Goal: Check status: Check status

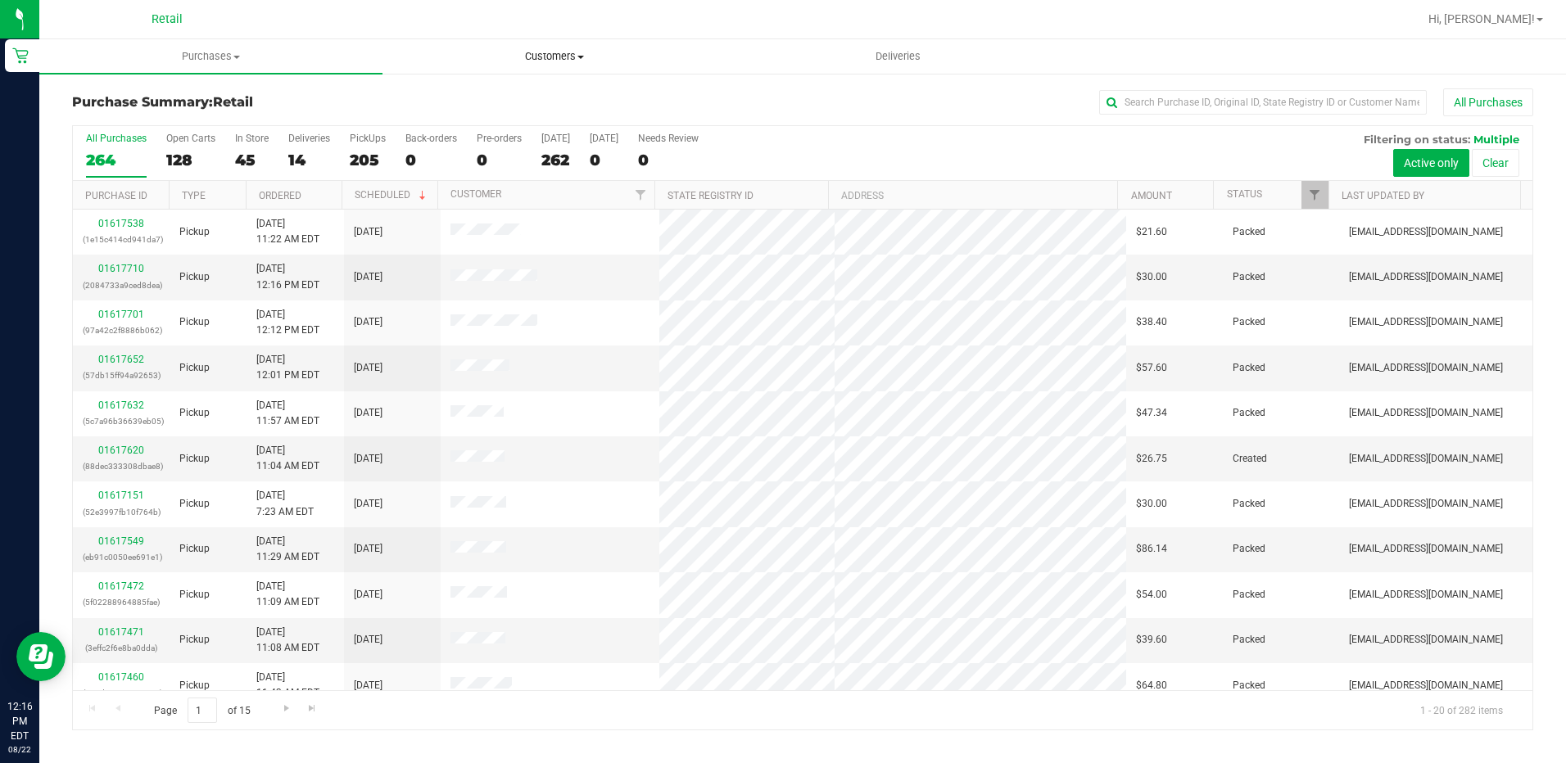
click at [561, 51] on span "Customers" at bounding box center [553, 56] width 341 height 15
click at [883, 50] on span "Deliveries" at bounding box center [897, 56] width 89 height 15
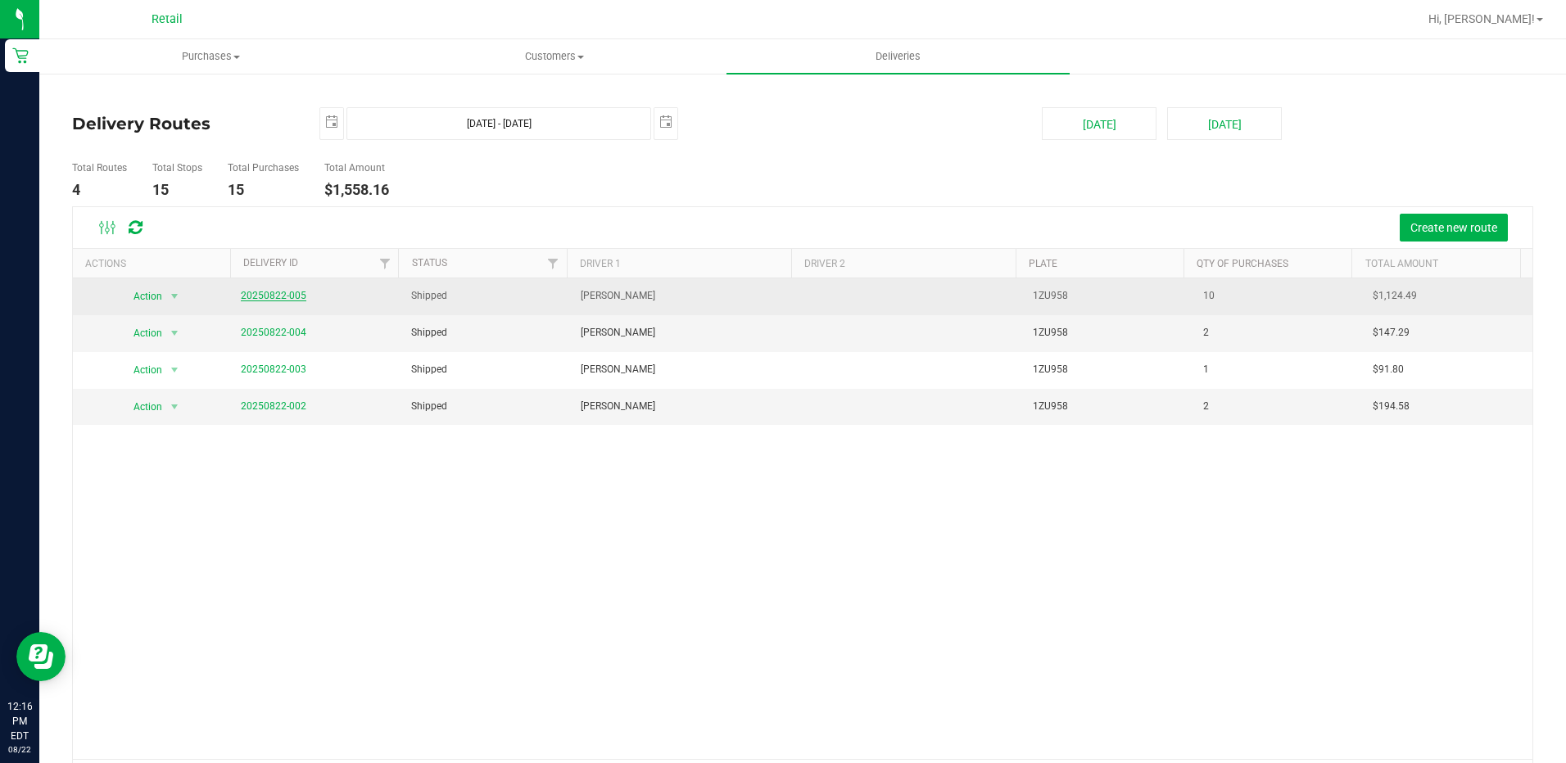
click at [285, 295] on link "20250822-005" at bounding box center [274, 295] width 66 height 11
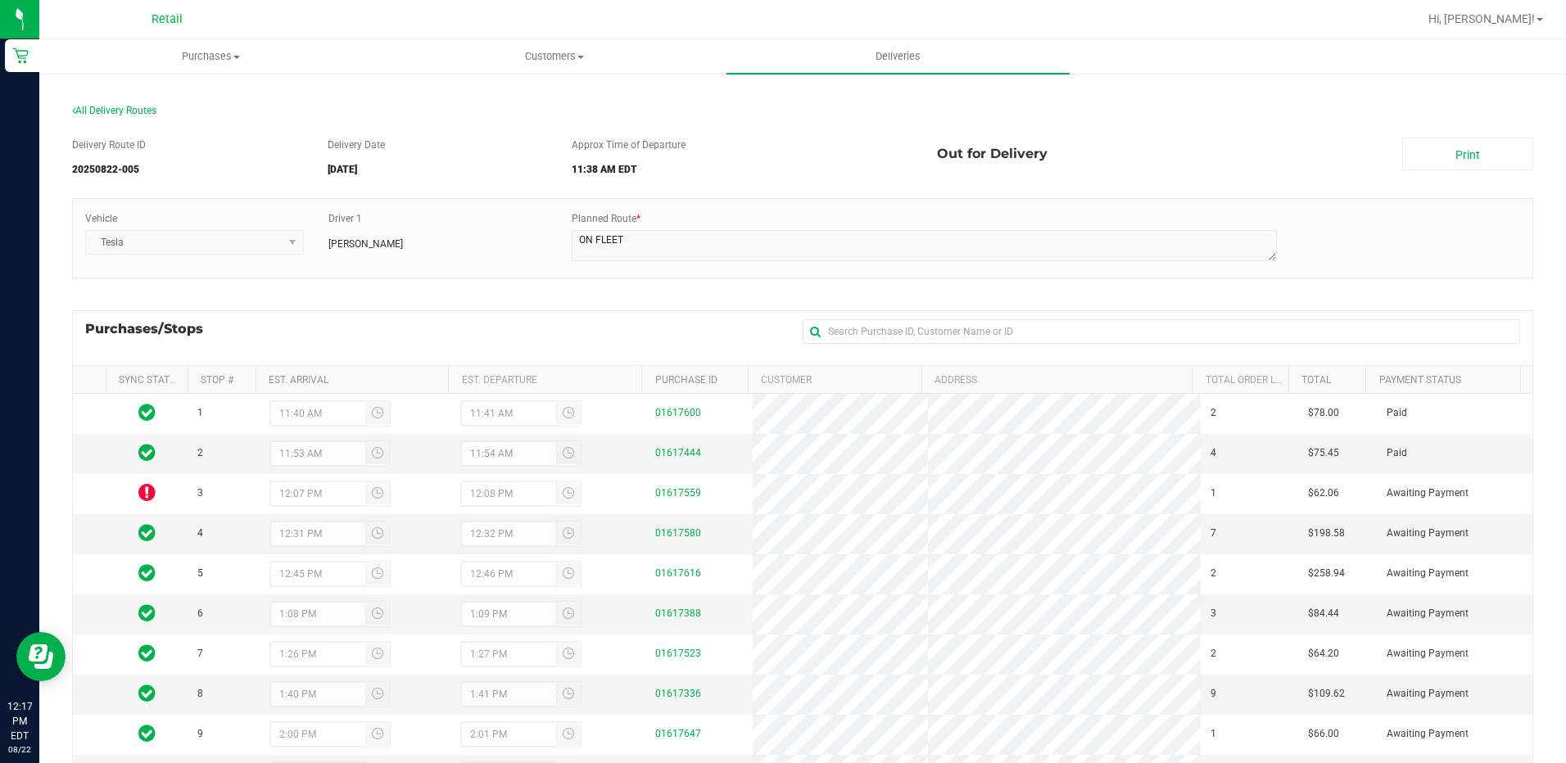
click at [143, 116] on div "All Delivery Routes" at bounding box center [802, 114] width 1461 height 22
click at [143, 113] on span "All Delivery Routes" at bounding box center [114, 110] width 84 height 11
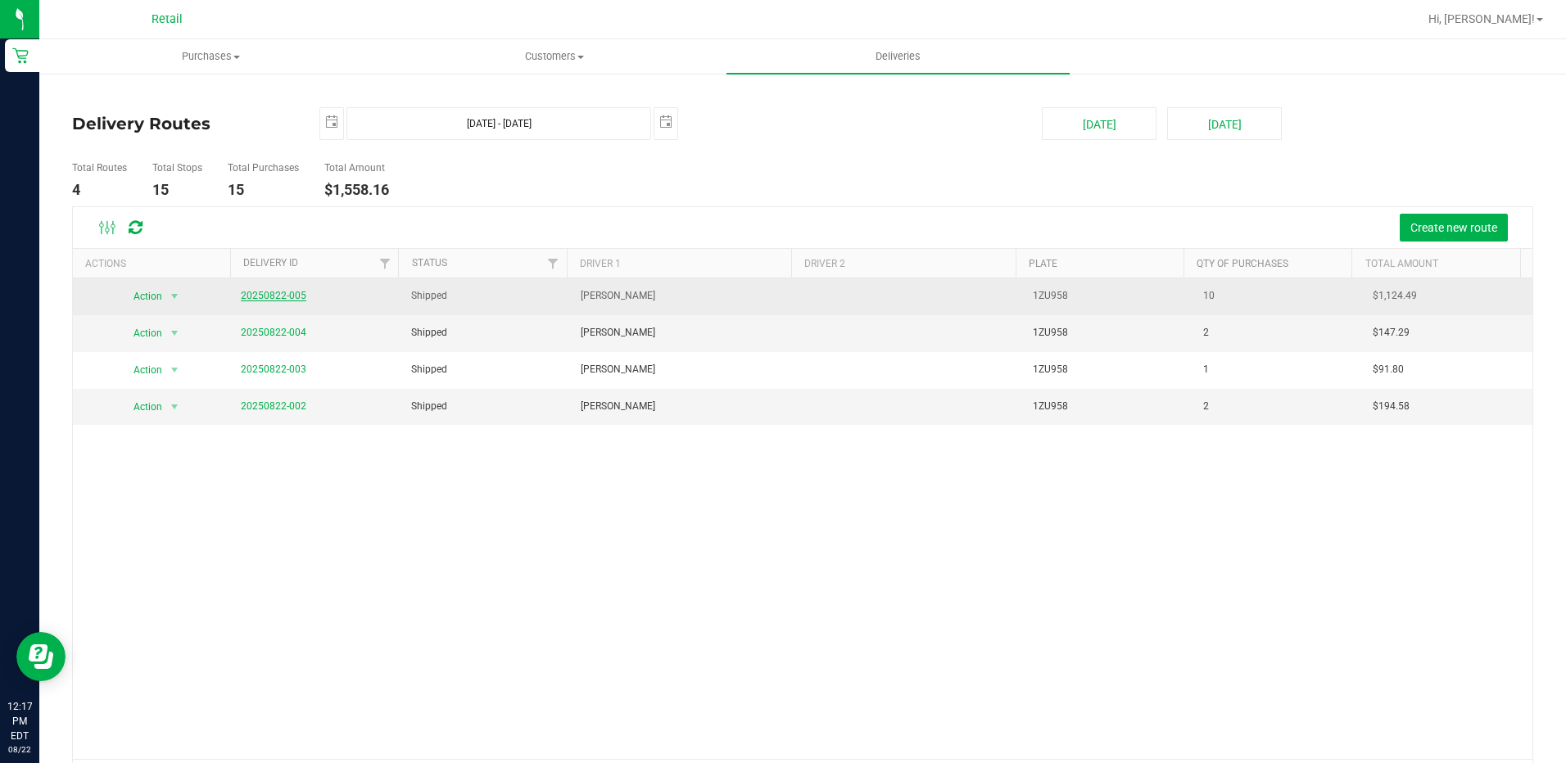
click at [278, 290] on link "20250822-005" at bounding box center [274, 295] width 66 height 11
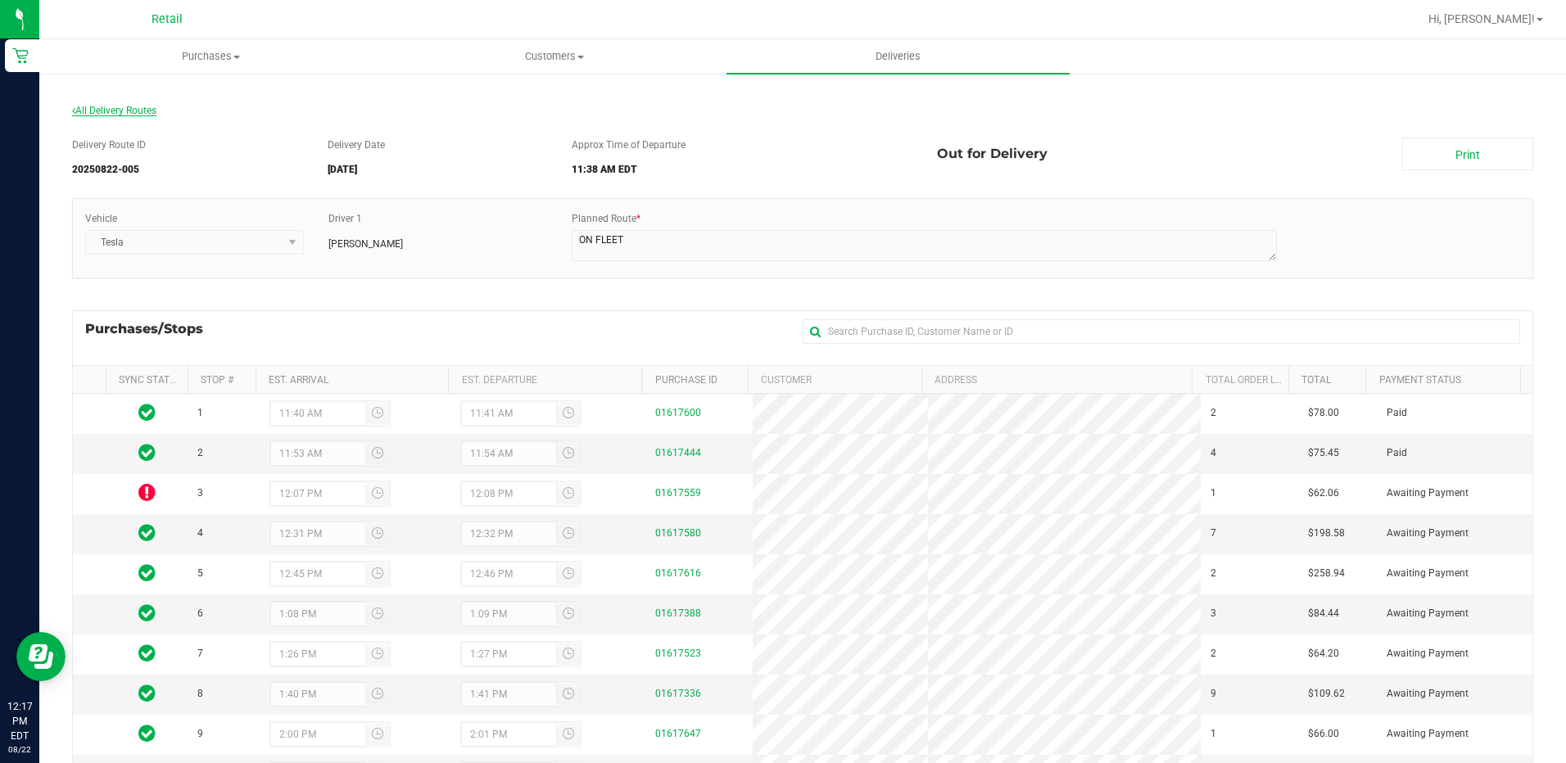
click at [134, 109] on span "All Delivery Routes" at bounding box center [114, 110] width 84 height 11
